Goal: Obtain resource: Obtain resource

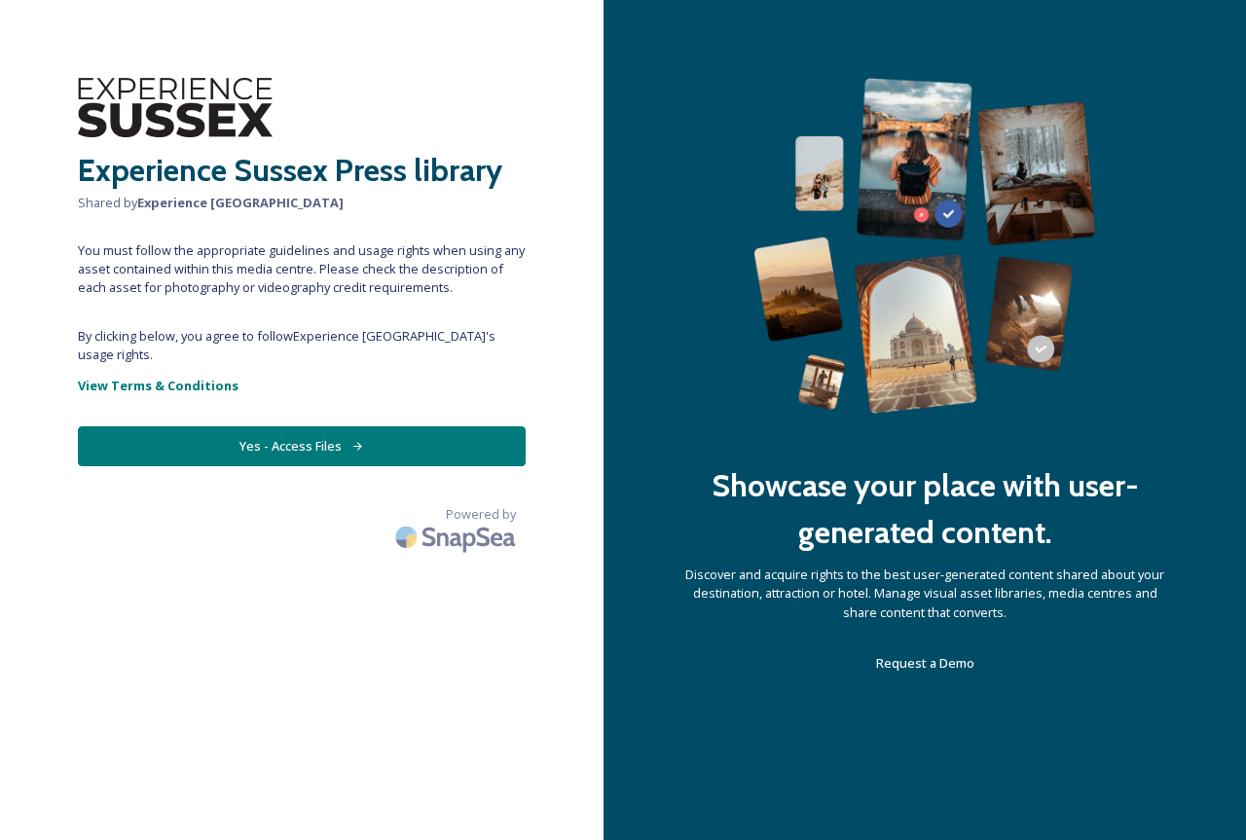
click at [346, 426] on button "Yes - Access Files" at bounding box center [302, 446] width 448 height 40
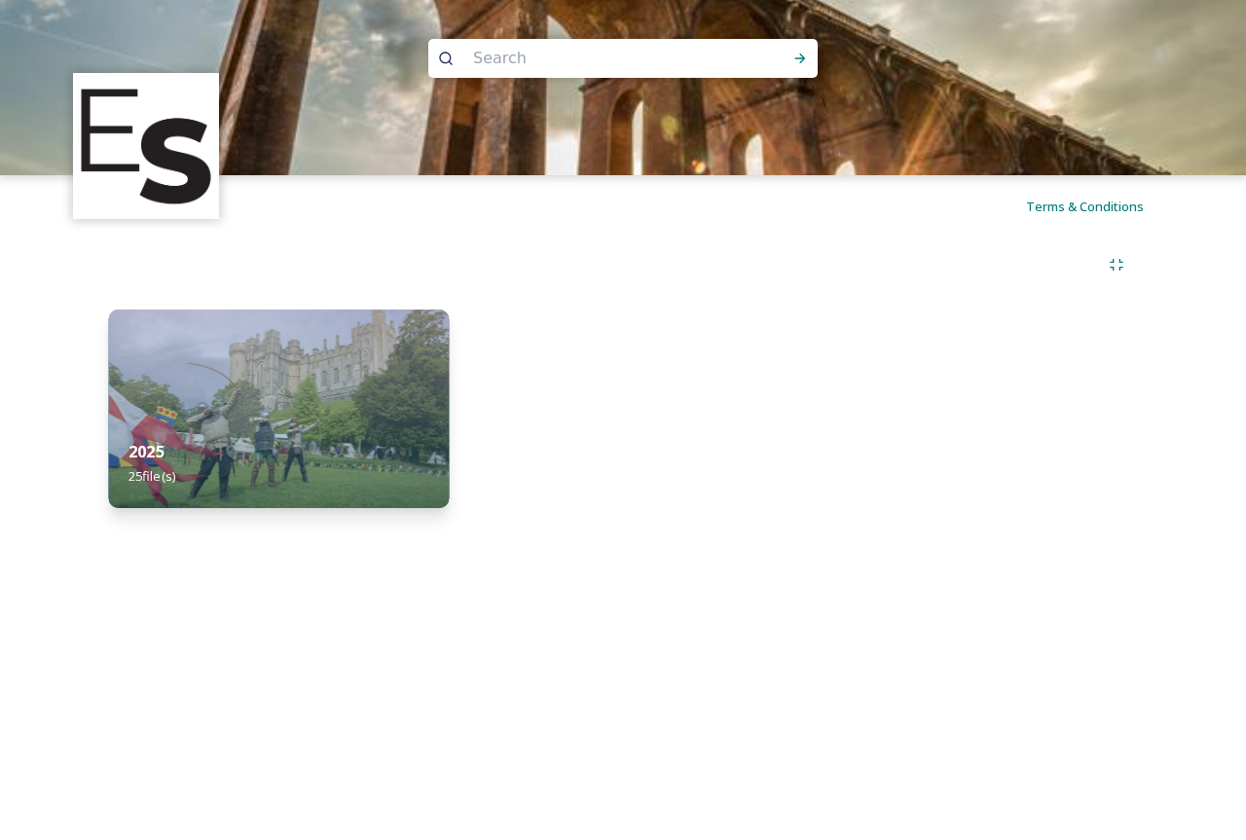
click at [341, 398] on img at bounding box center [279, 409] width 341 height 199
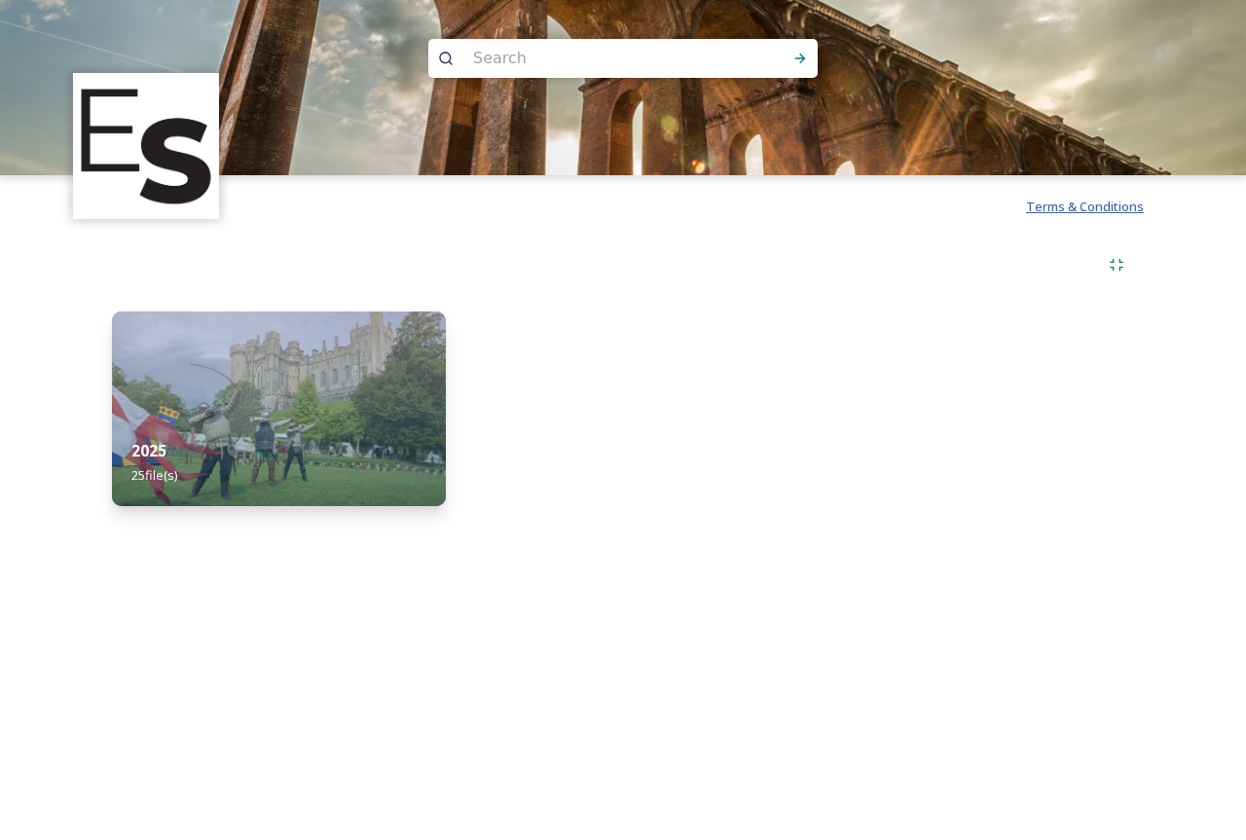
click at [1079, 215] on span "Terms & Conditions" at bounding box center [1085, 207] width 118 height 18
